Goal: Task Accomplishment & Management: Use online tool/utility

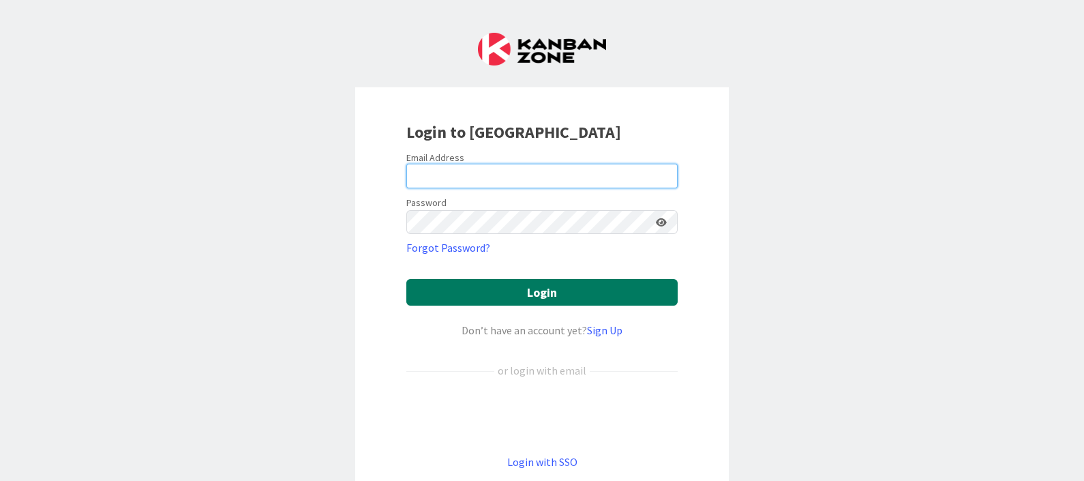
type input "[EMAIL_ADDRESS][DOMAIN_NAME]"
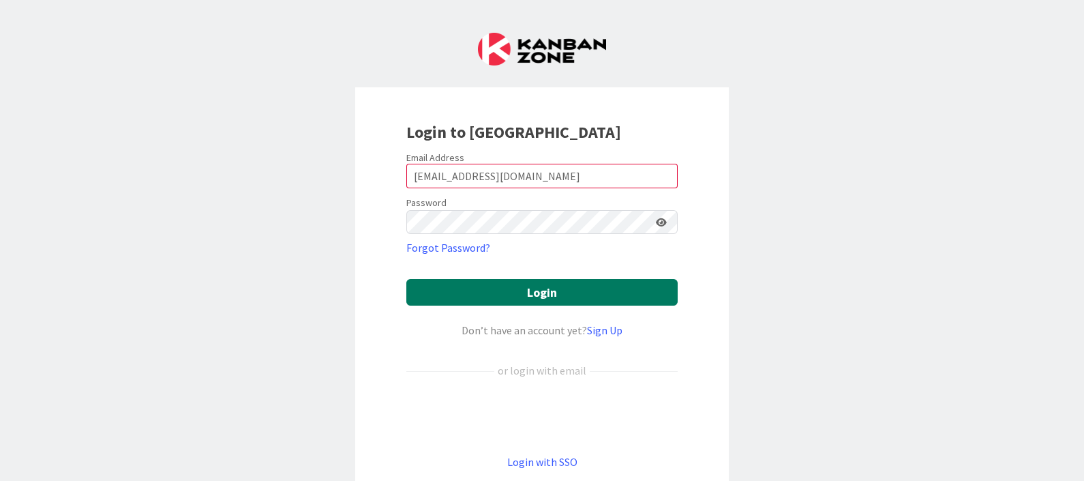
click at [504, 298] on button "Login" at bounding box center [541, 292] width 271 height 27
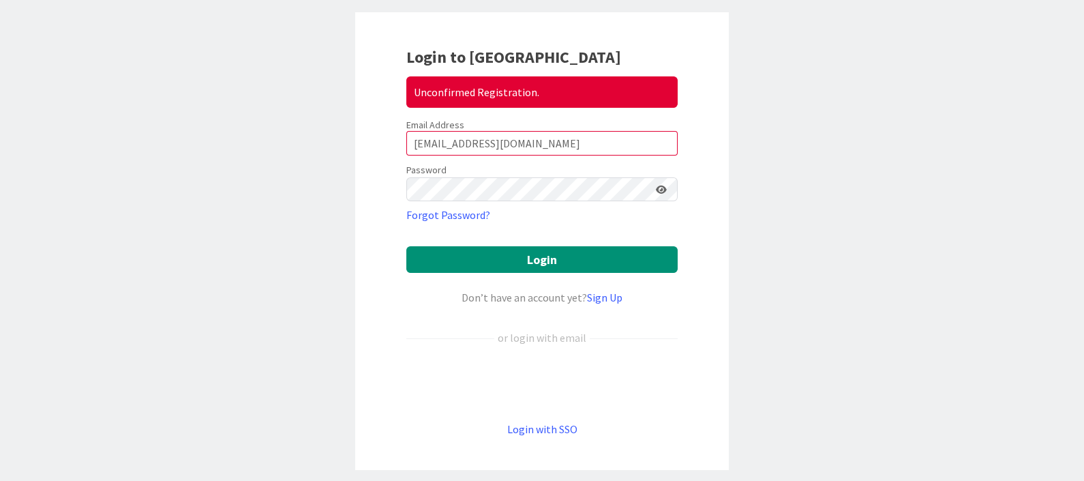
scroll to position [130, 0]
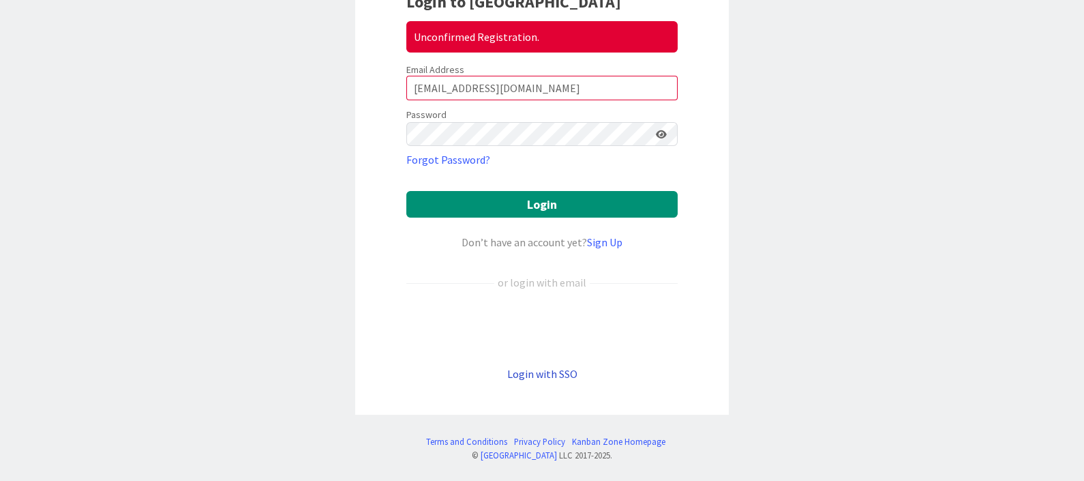
click at [528, 374] on link "Login with SSO" at bounding box center [542, 374] width 70 height 14
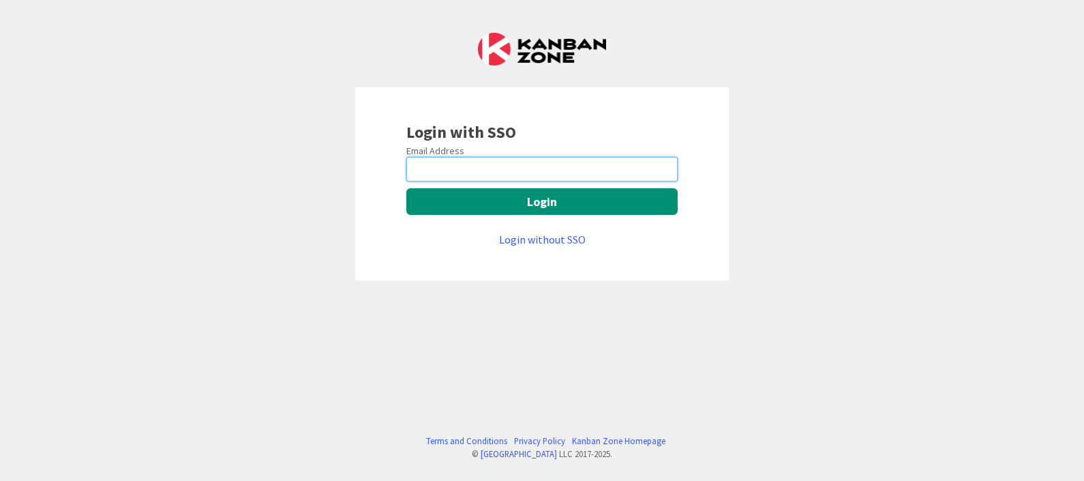
click at [464, 164] on input "email" at bounding box center [541, 169] width 271 height 25
type input "[EMAIL_ADDRESS][DOMAIN_NAME]"
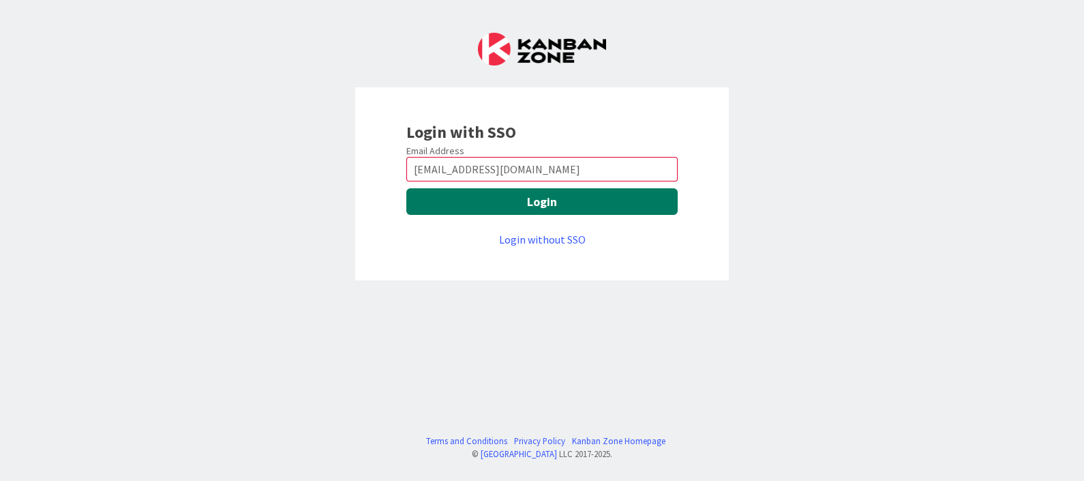
click at [539, 201] on button "Login" at bounding box center [541, 201] width 271 height 27
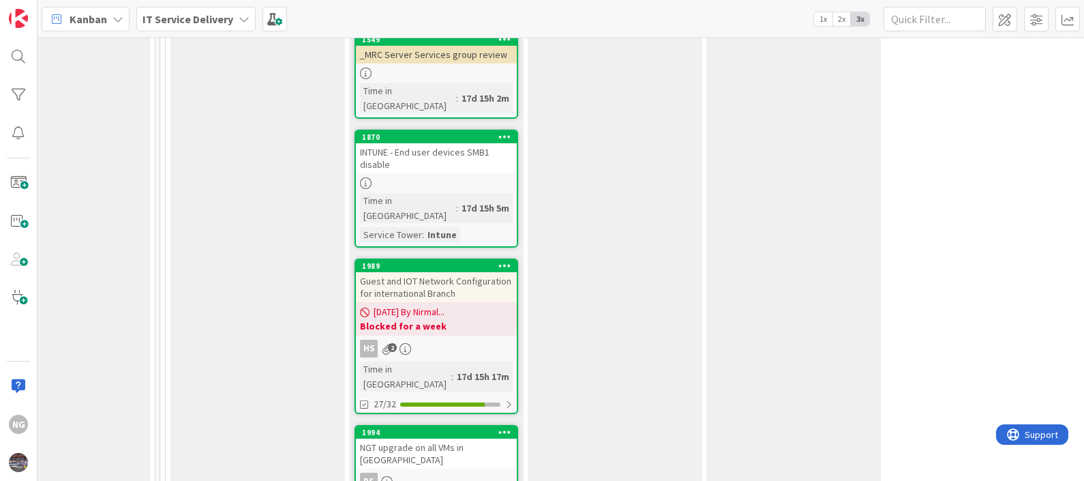
scroll to position [1192, 787]
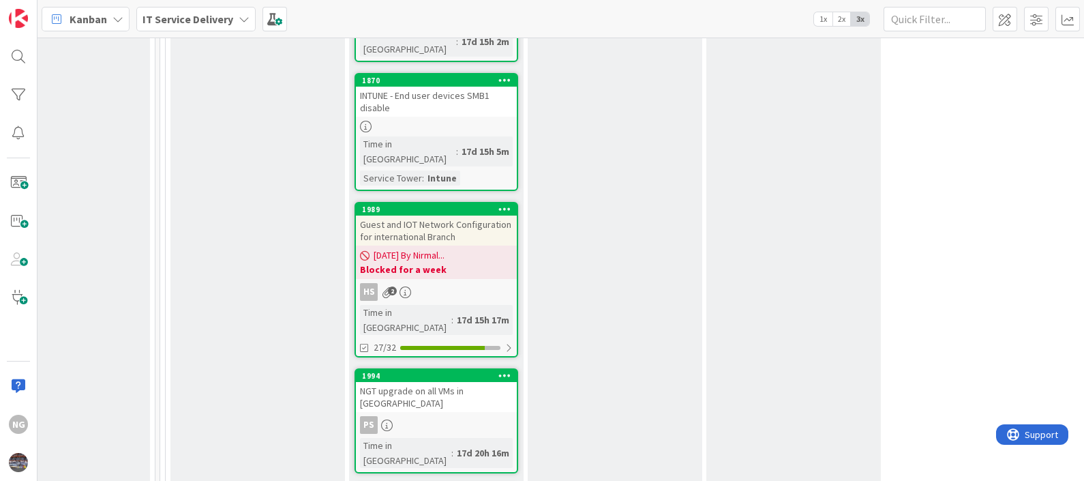
click at [429, 215] on div "Guest and IOT Network Configuration for international Branch" at bounding box center [436, 230] width 161 height 30
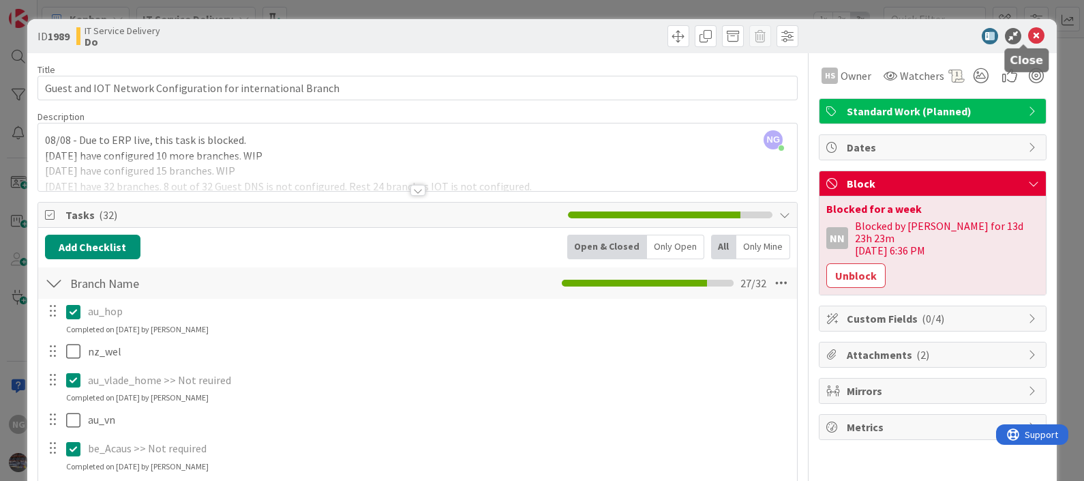
click at [1028, 38] on icon at bounding box center [1036, 36] width 16 height 16
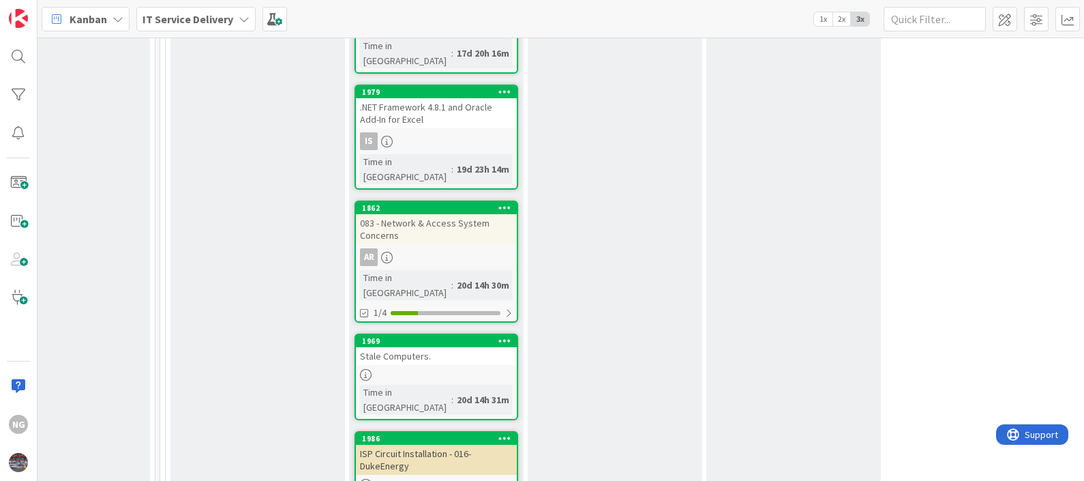
scroll to position [1619, 787]
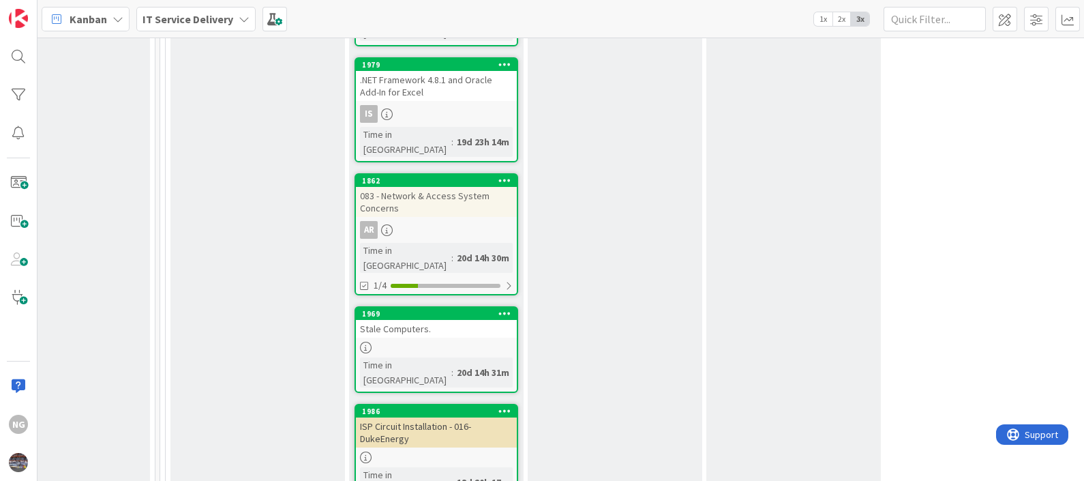
click at [406, 417] on div "ISP Circuit Installation - 016-DukeEnergy" at bounding box center [436, 432] width 161 height 30
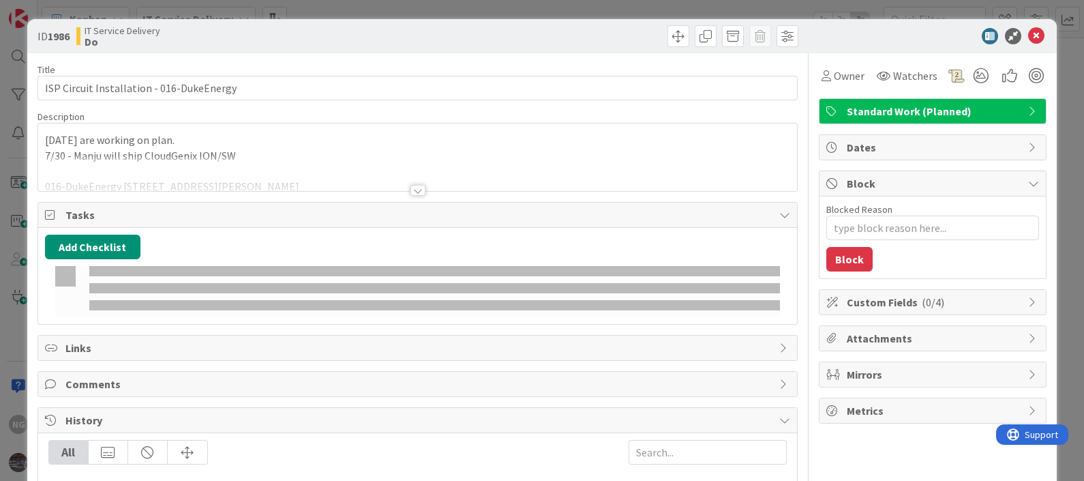
type textarea "x"
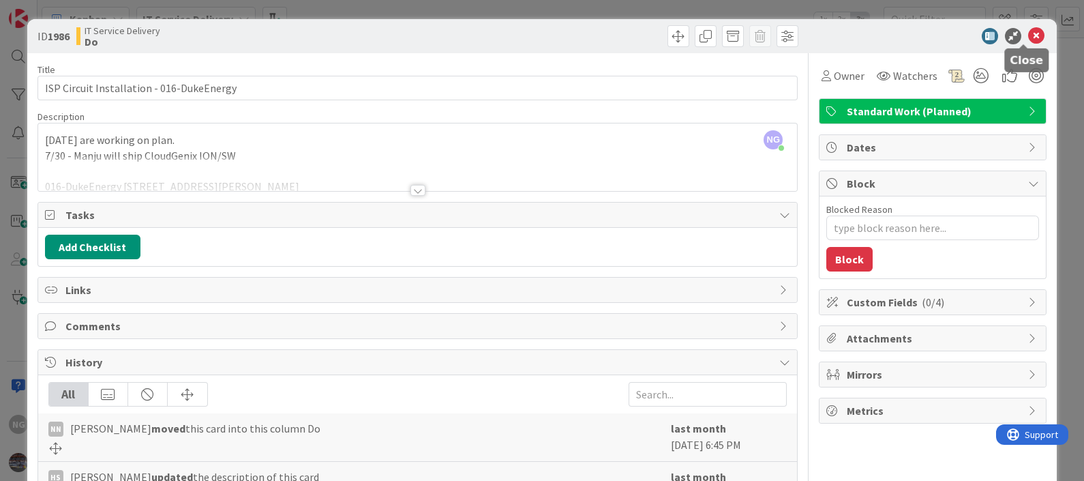
click at [1028, 34] on icon at bounding box center [1036, 36] width 16 height 16
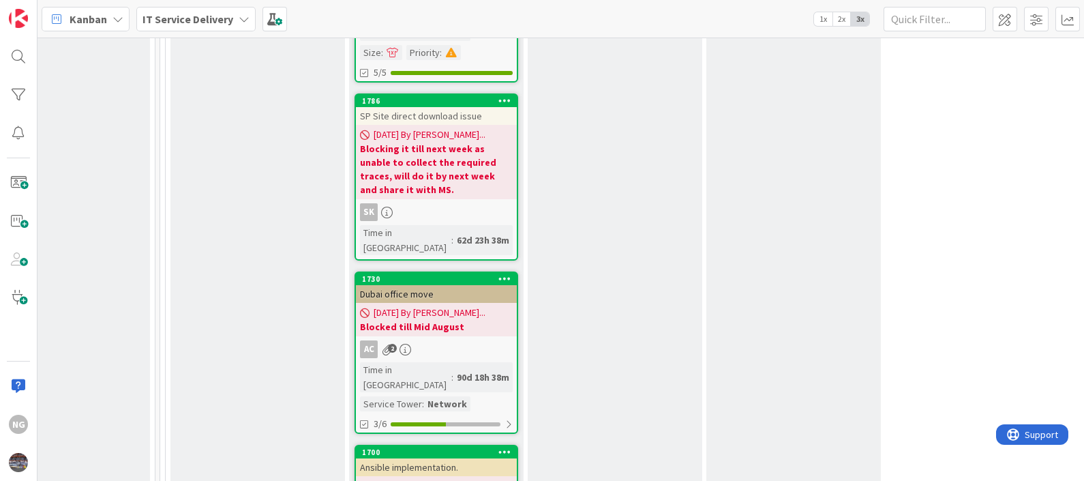
scroll to position [3749, 787]
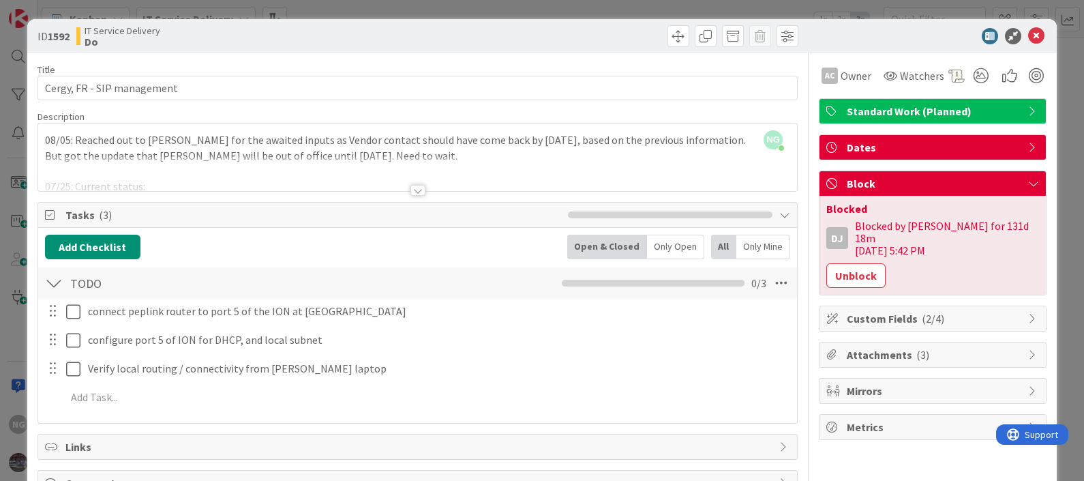
click at [247, 154] on div "08/05: Reached out to [PERSON_NAME] for the awaited inputs as Vendor contact sh…" at bounding box center [417, 160] width 759 height 61
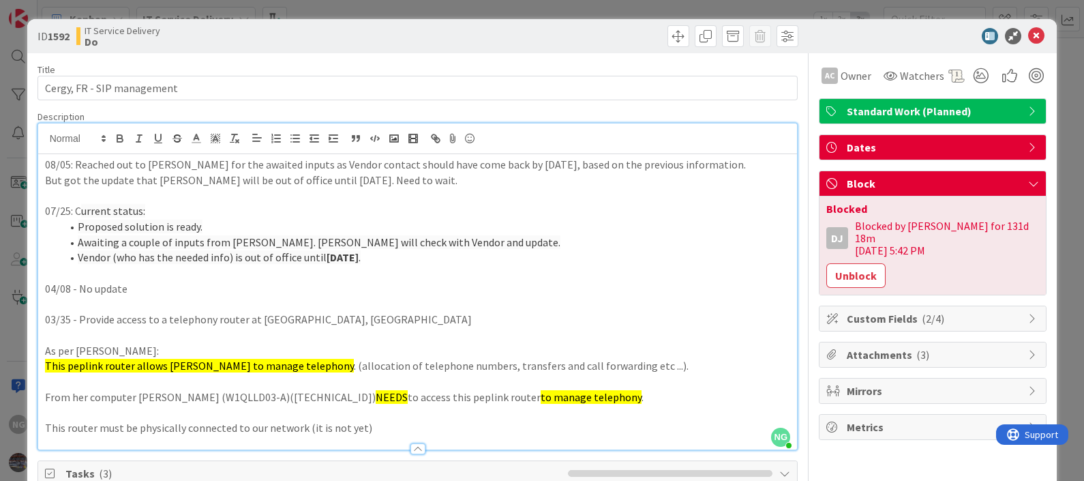
click at [43, 161] on div "08/05: Reached out to [PERSON_NAME] for the awaited inputs as Vendor contact sh…" at bounding box center [417, 301] width 759 height 295
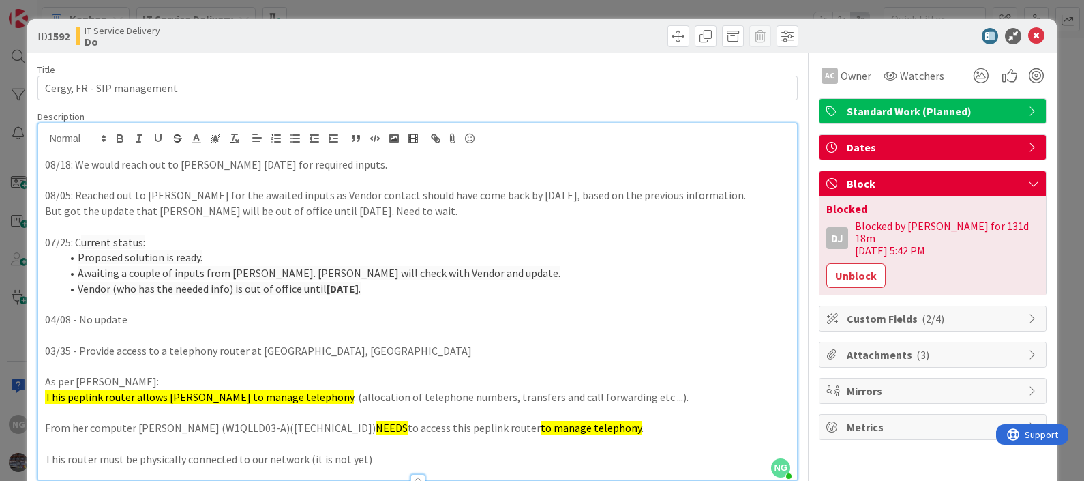
click at [213, 162] on p "08/18: We would reach out to [PERSON_NAME] [DATE] for required inputs." at bounding box center [418, 165] width 746 height 16
click at [331, 168] on p "08/18: We would reach out to [PERSON_NAME] for required inputs." at bounding box center [418, 165] width 746 height 16
click at [1028, 33] on icon at bounding box center [1036, 36] width 16 height 16
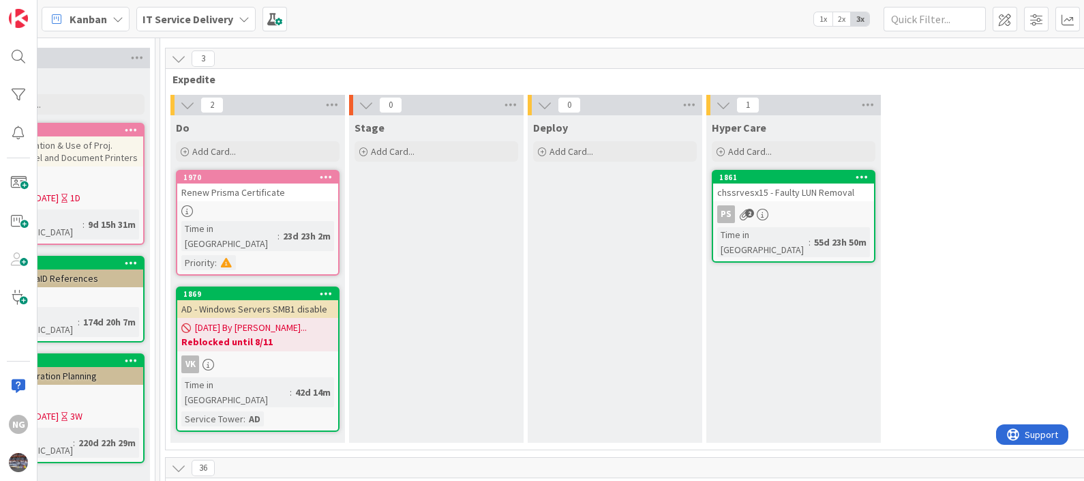
scroll to position [0, 787]
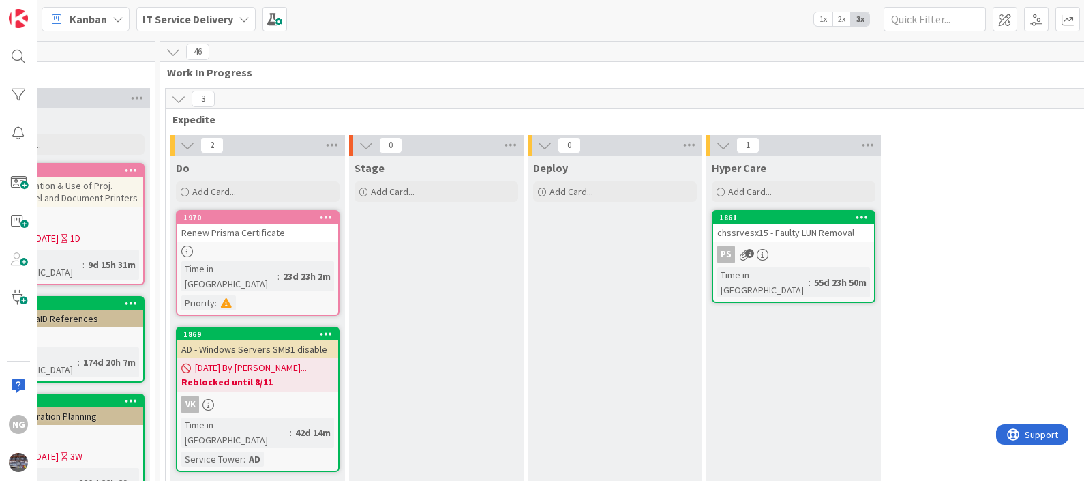
click at [1007, 283] on div "2 Do Add Card... 1970 Renew Prisma Certificate Time in Column : 23d 23h 2m Prio…" at bounding box center [704, 312] width 1072 height 354
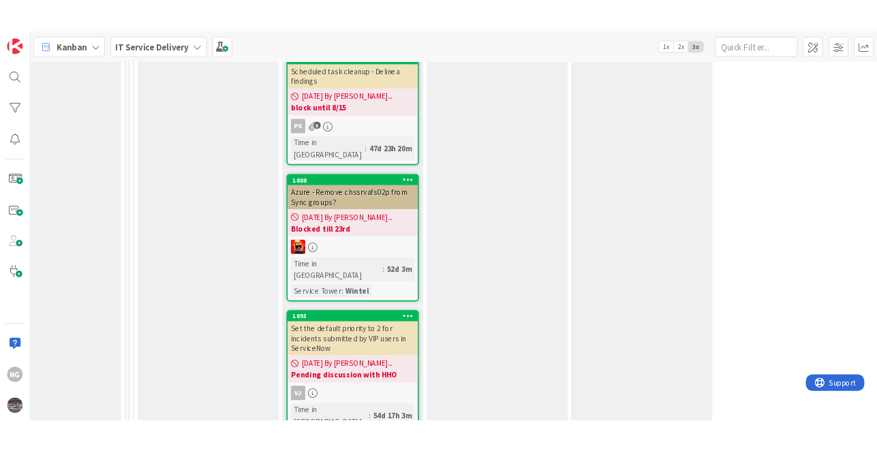
scroll to position [2470, 787]
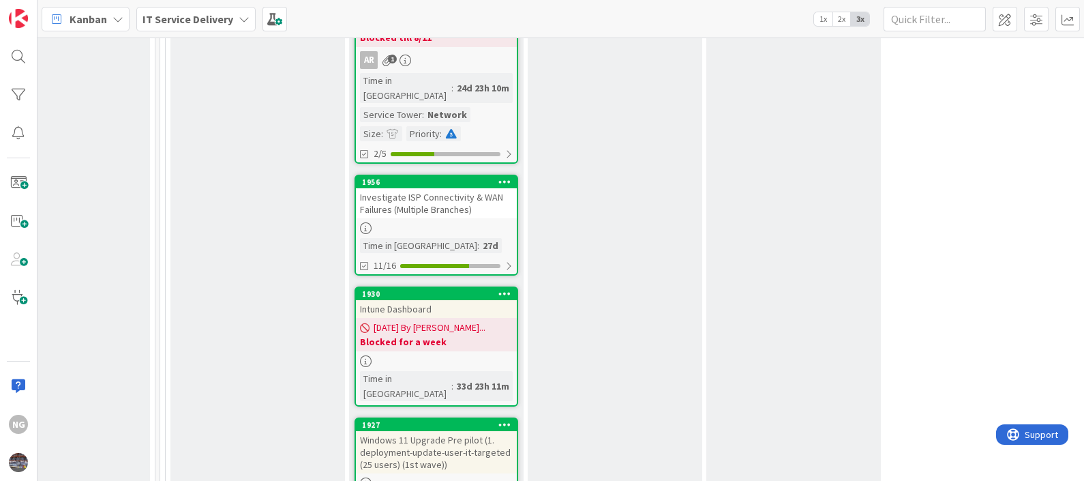
click at [170, 15] on b "IT Service Delivery" at bounding box center [187, 19] width 91 height 14
